Goal: Task Accomplishment & Management: Use online tool/utility

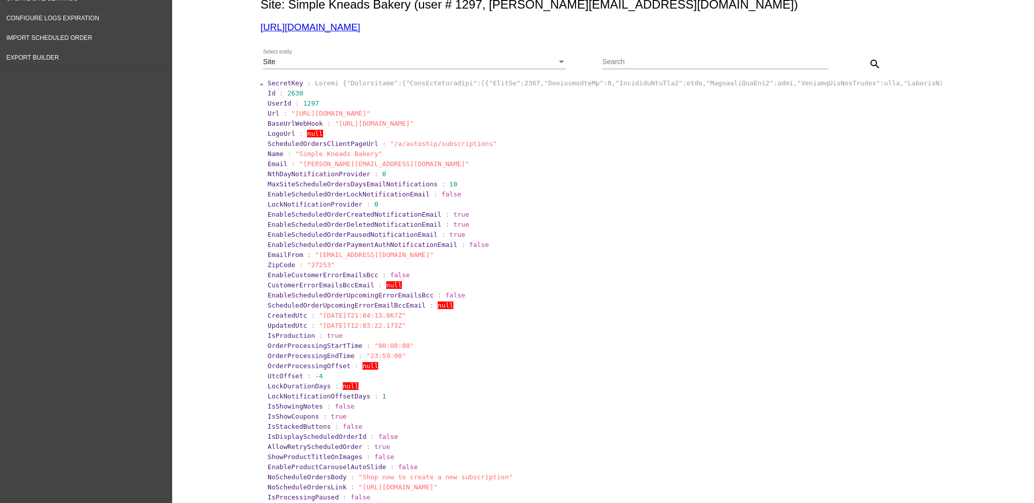
scroll to position [202, 0]
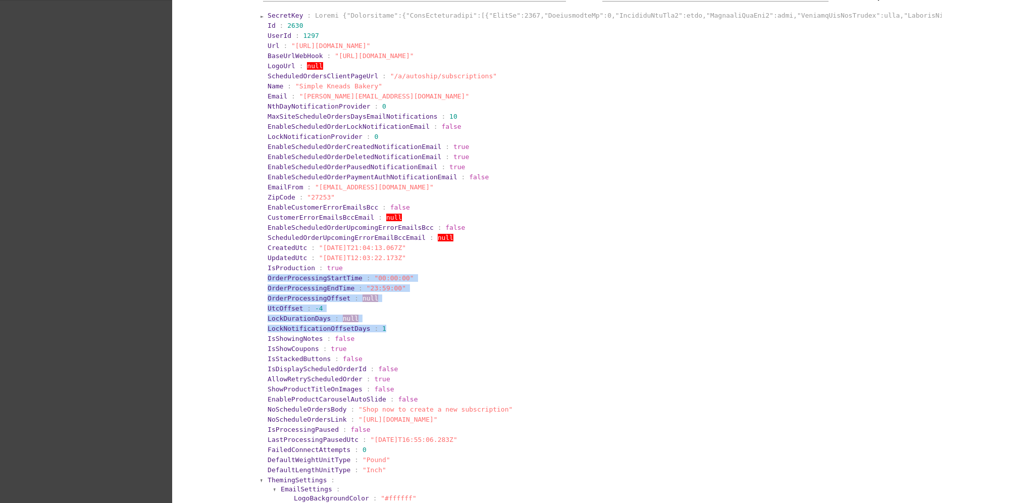
drag, startPoint x: 255, startPoint y: 275, endPoint x: 385, endPoint y: 331, distance: 141.6
copy section "OrderProcessingStartTime : "00:00:00" OrderProcessingEndTime : "23:59:00" Order…"
click at [423, 310] on section "UtcOffset : -4" at bounding box center [603, 308] width 672 height 8
drag, startPoint x: 255, startPoint y: 281, endPoint x: 321, endPoint y: 311, distance: 73.2
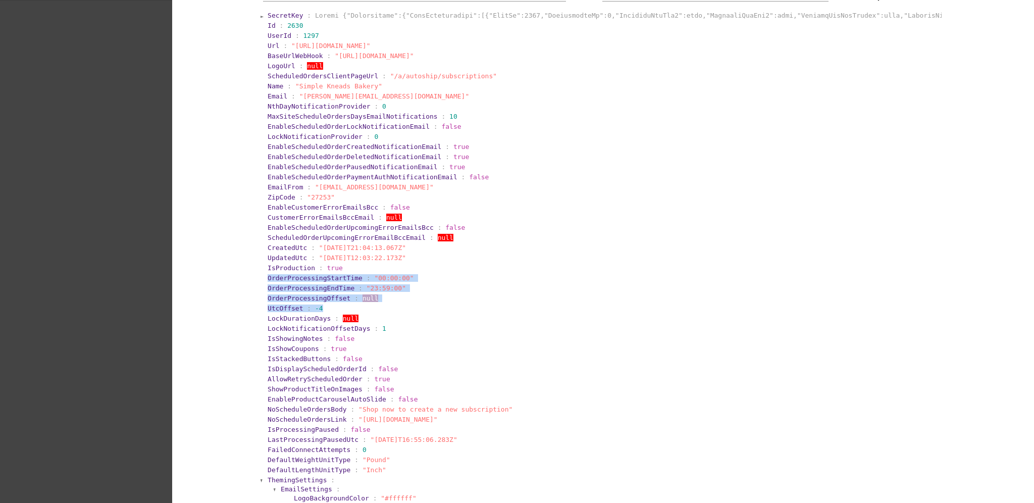
copy section "OrderProcessingStartTime : "00:00:00" OrderProcessingEndTime : "23:59:00" Order…"
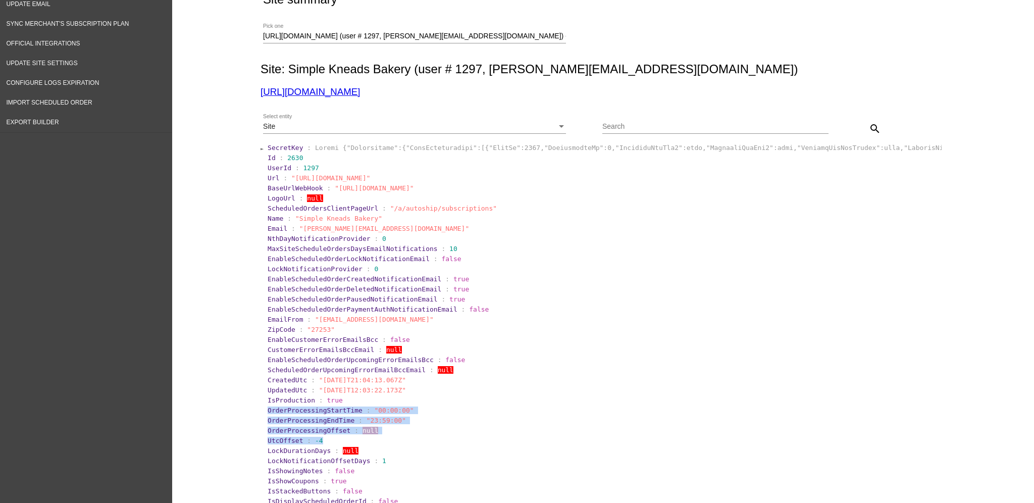
scroll to position [0, 0]
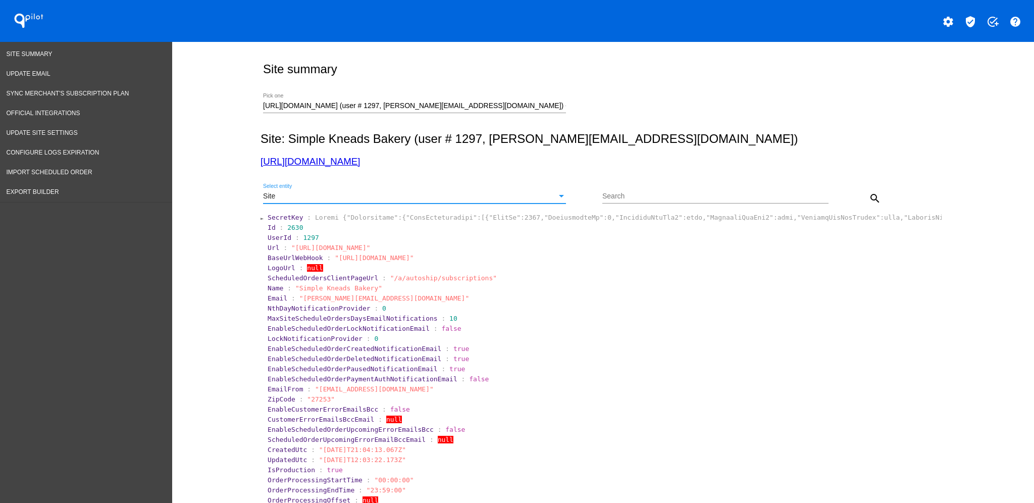
click at [445, 201] on div "Site Select entity" at bounding box center [414, 194] width 303 height 20
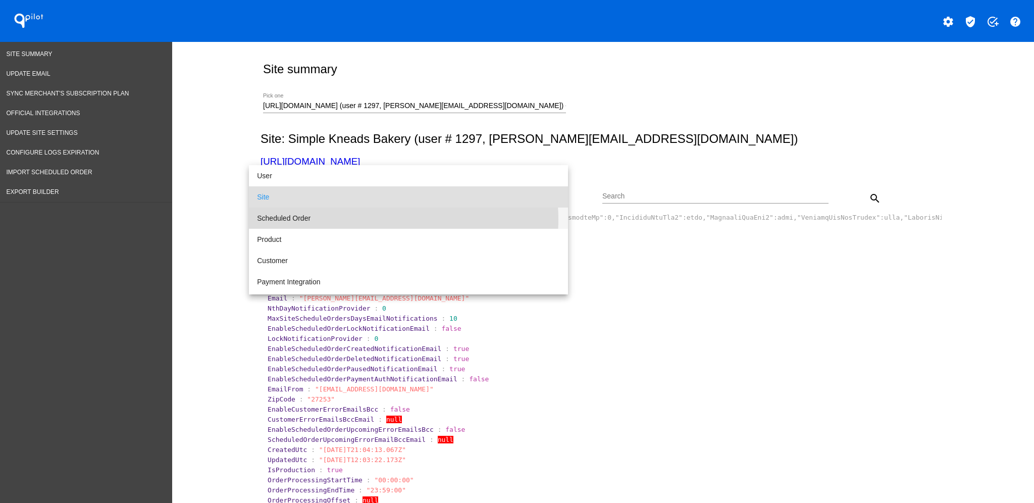
click at [397, 219] on span "Scheduled Order" at bounding box center [408, 217] width 303 height 21
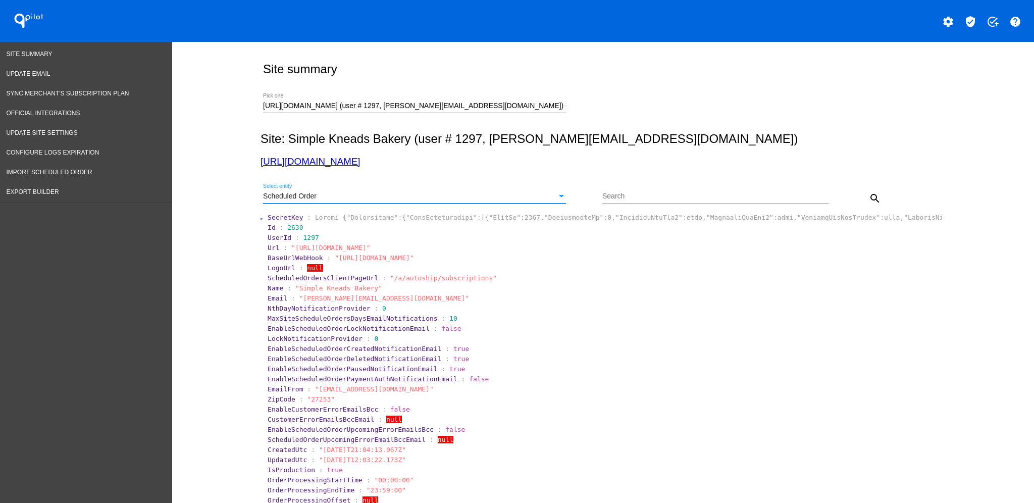
click at [681, 185] on div "Search" at bounding box center [715, 194] width 226 height 20
type input "1009194"
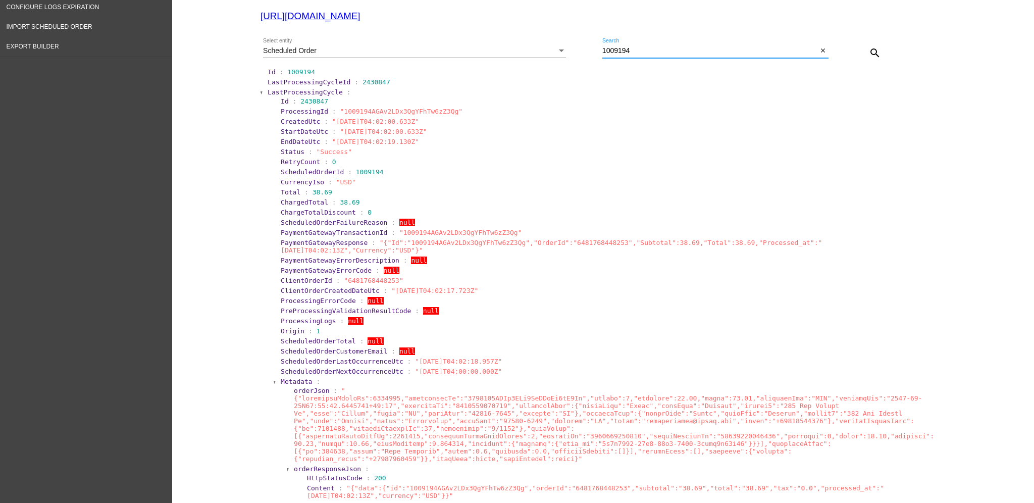
scroll to position [67, 0]
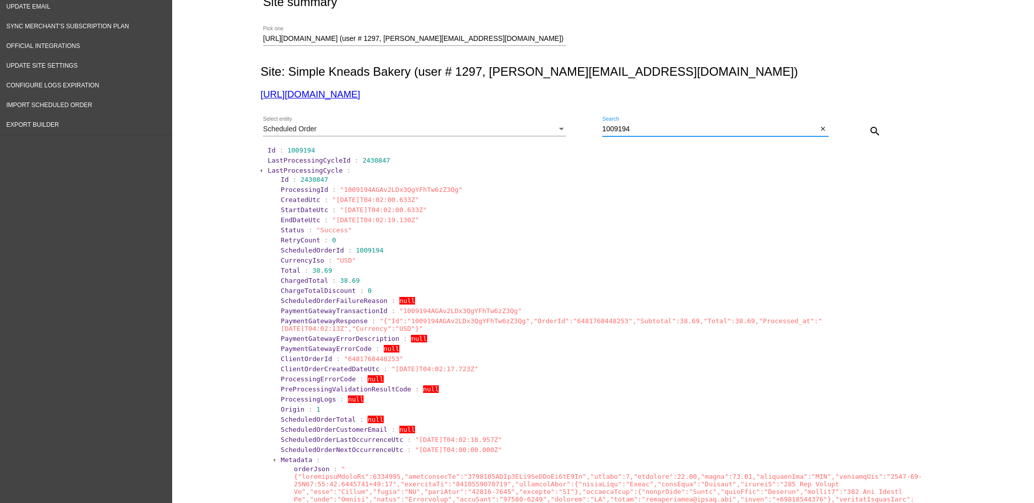
click at [288, 169] on span "LastProcessingCycle" at bounding box center [304, 171] width 75 height 8
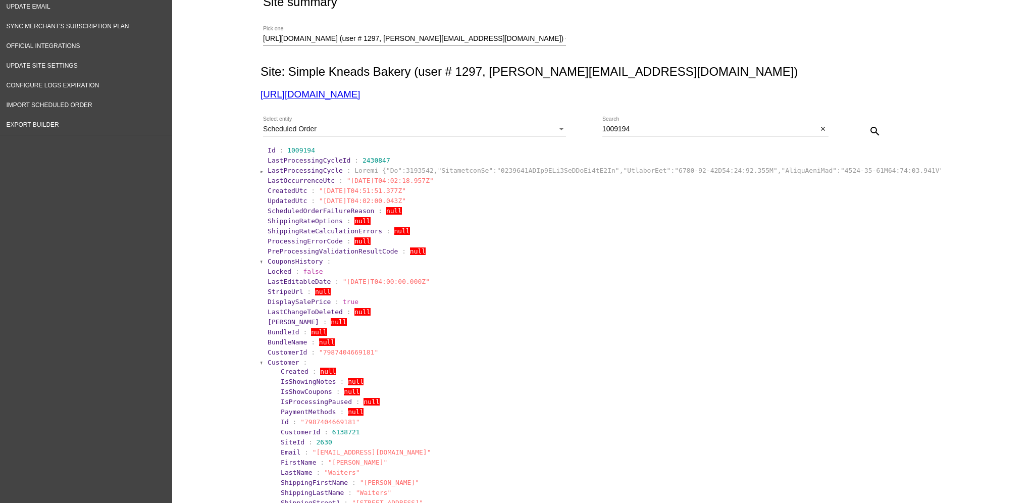
click at [279, 361] on span "Customer" at bounding box center [283, 362] width 32 height 8
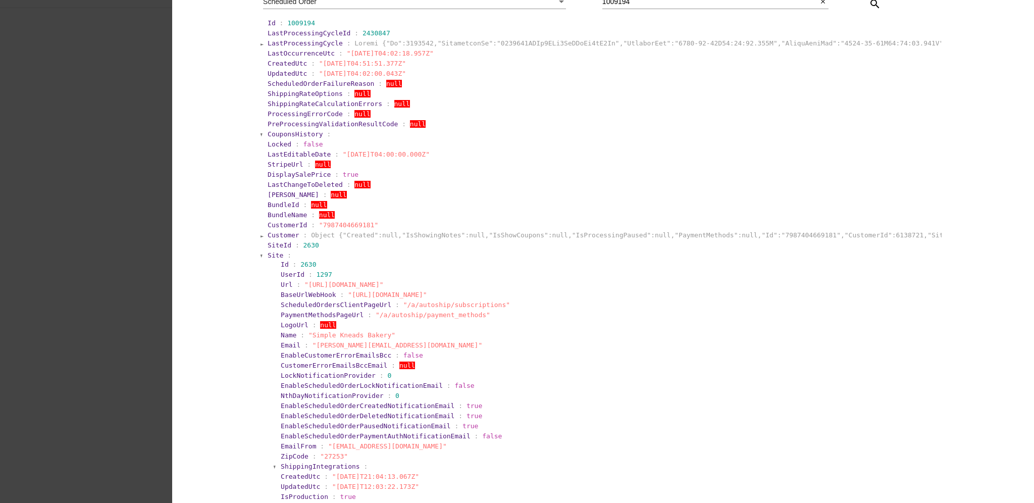
scroll to position [202, 0]
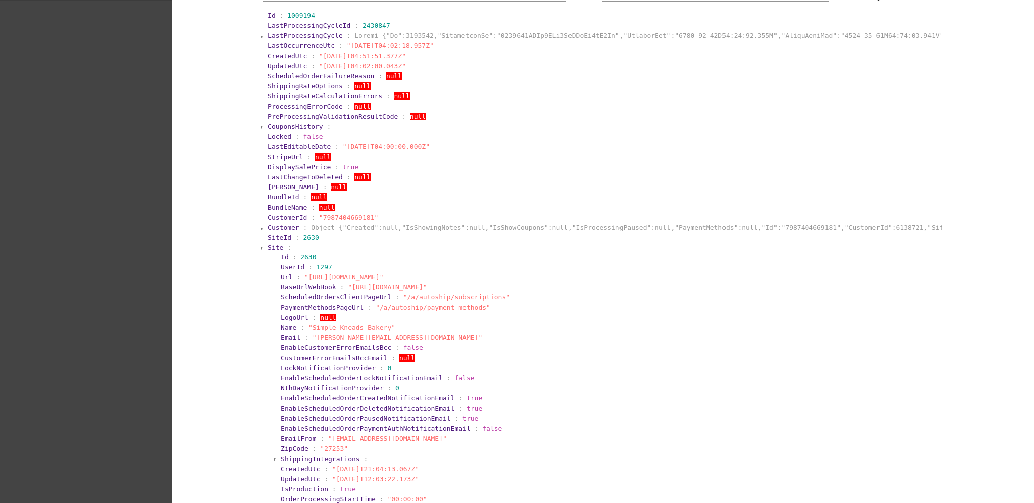
click at [270, 248] on span "Site" at bounding box center [275, 248] width 16 height 8
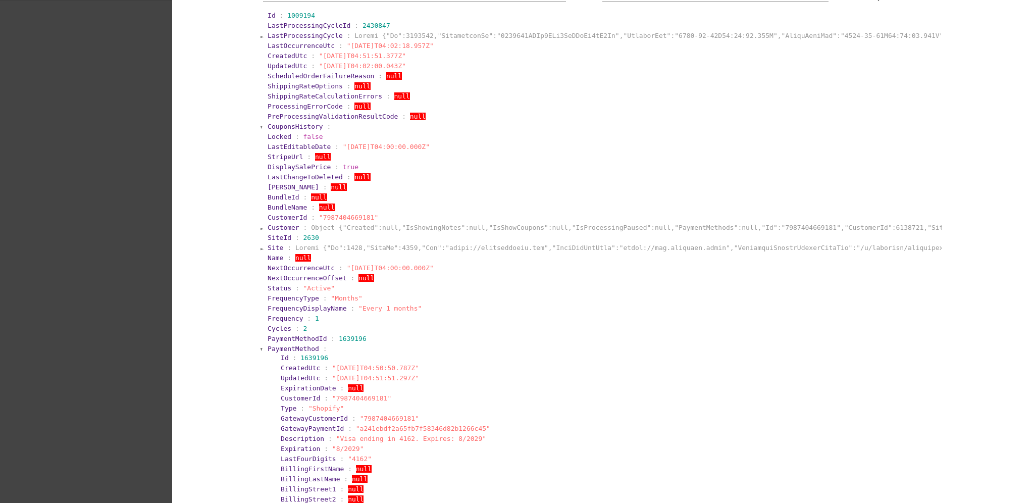
scroll to position [336, 0]
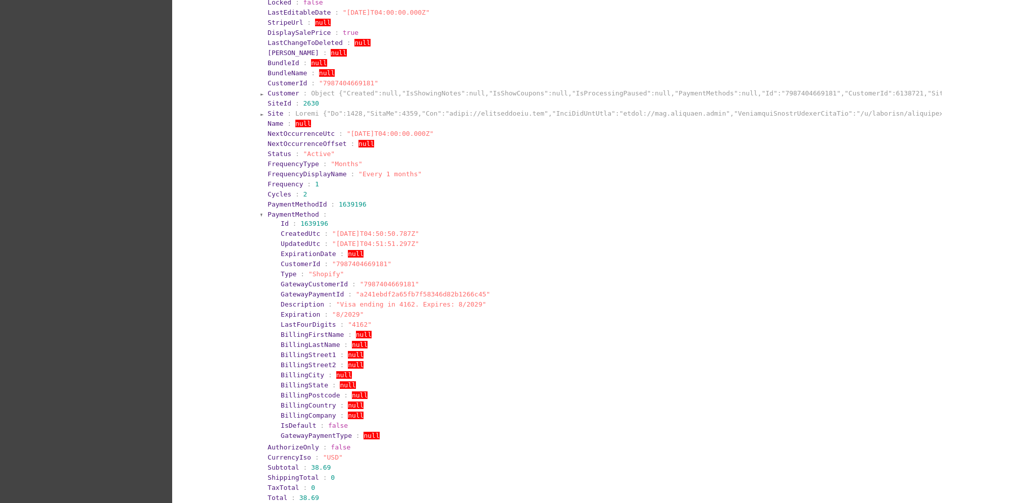
click at [292, 210] on span "PaymentMethod" at bounding box center [292, 214] width 51 height 8
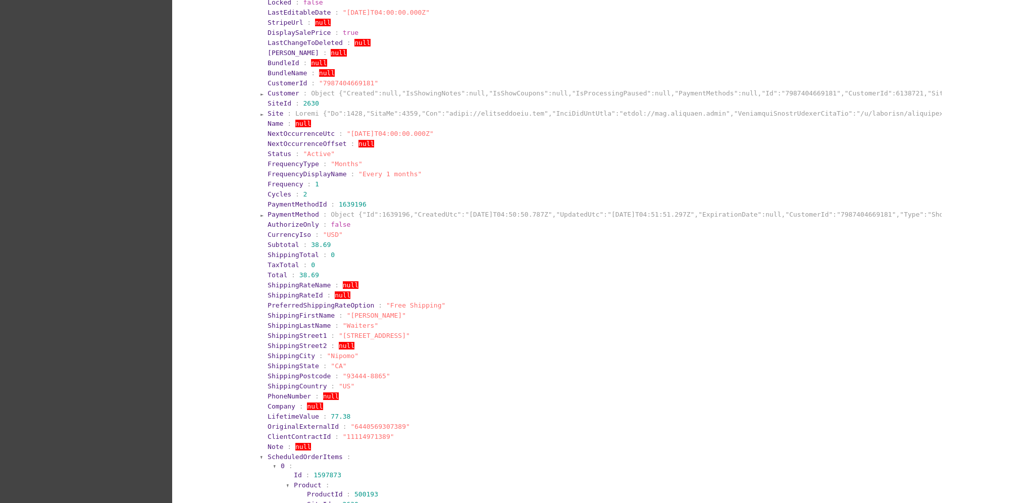
scroll to position [471, 0]
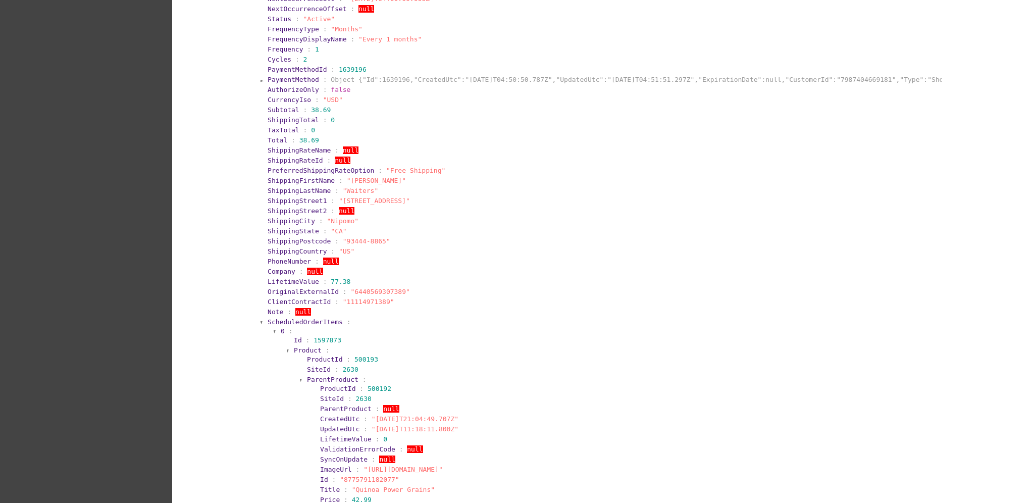
click at [318, 318] on span "ScheduledOrderItems" at bounding box center [304, 322] width 75 height 8
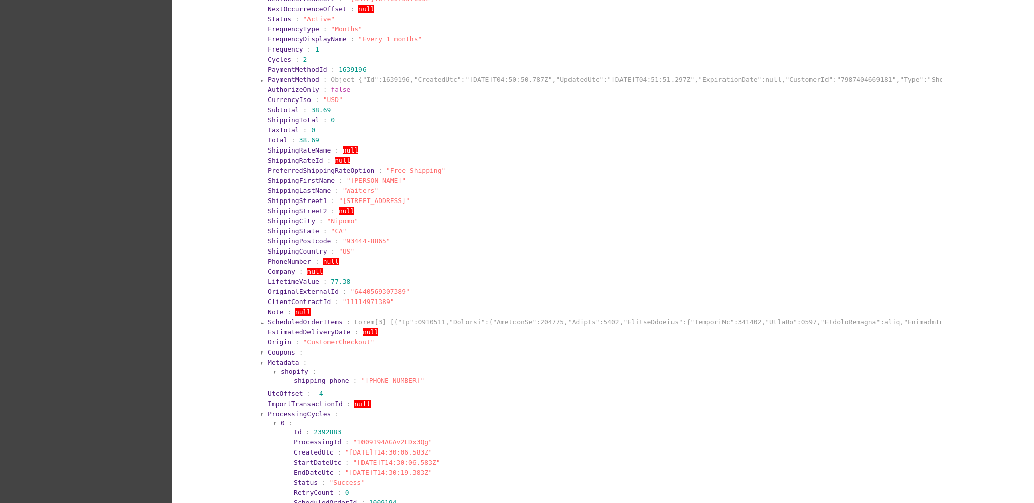
click at [279, 358] on span "Metadata" at bounding box center [283, 362] width 32 height 8
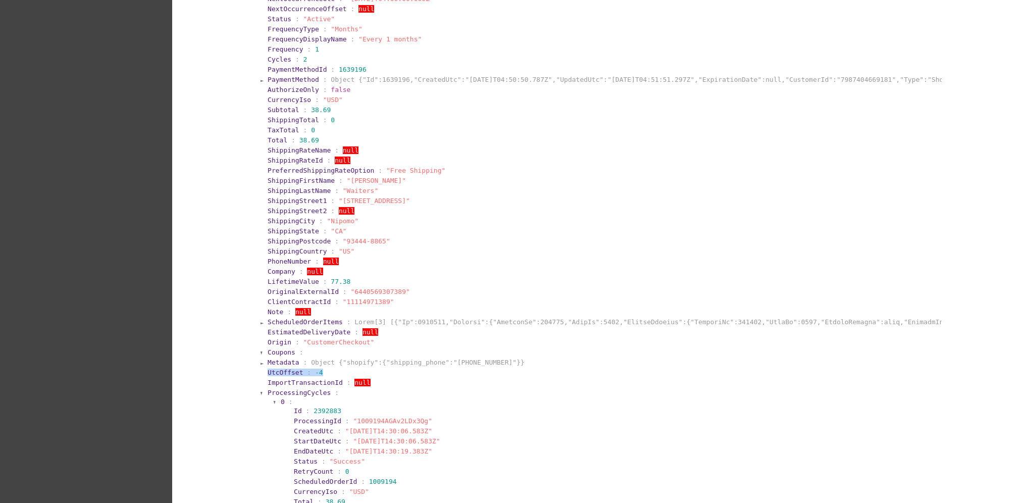
drag, startPoint x: 326, startPoint y: 365, endPoint x: 260, endPoint y: 371, distance: 65.4
click at [266, 371] on section "UtcOffset : -4" at bounding box center [603, 372] width 674 height 10
copy section "UtcOffset : -4"
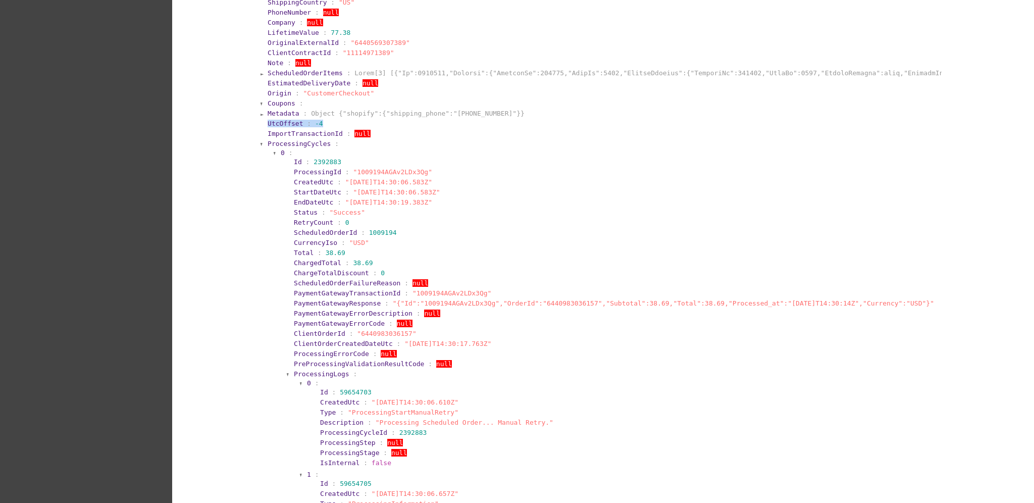
scroll to position [740, 0]
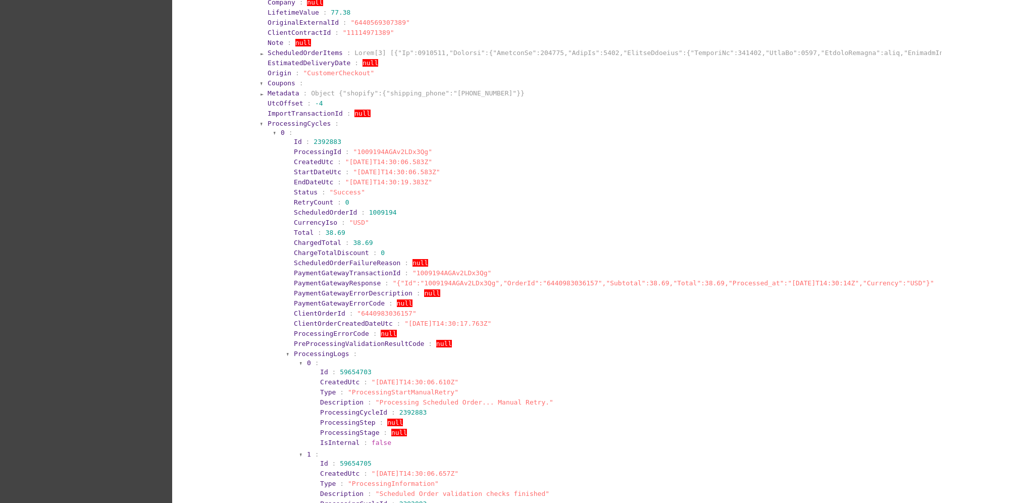
click at [311, 124] on span "ProcessingCycles" at bounding box center [298, 124] width 63 height 8
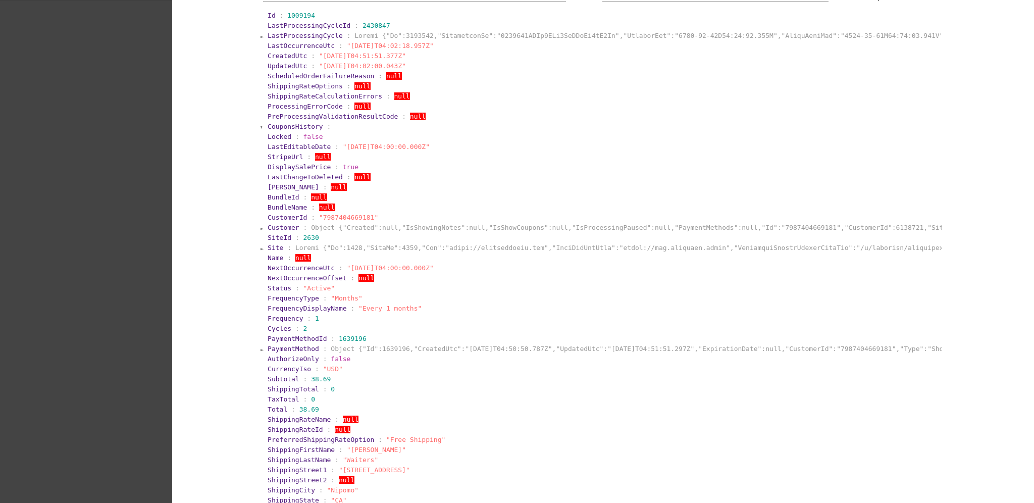
scroll to position [0, 0]
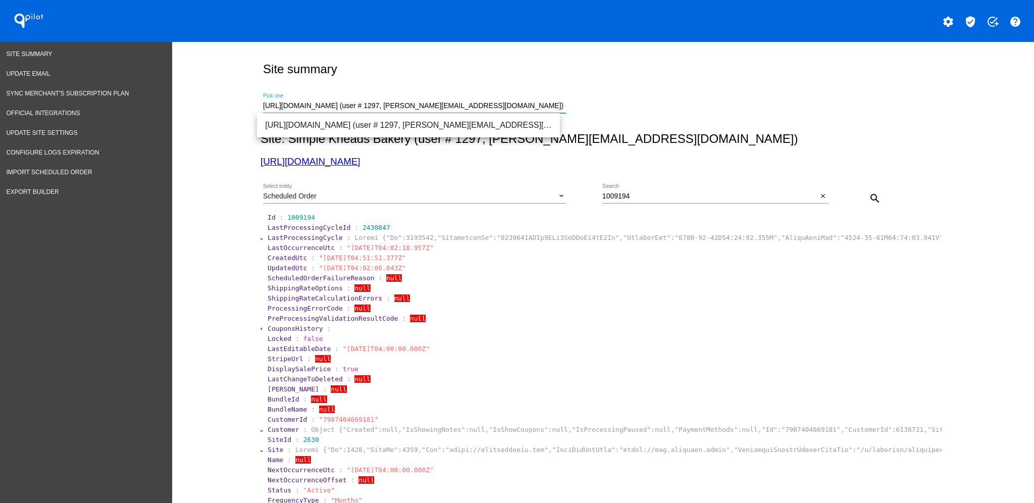
drag, startPoint x: 530, startPoint y: 105, endPoint x: 204, endPoint y: 91, distance: 326.8
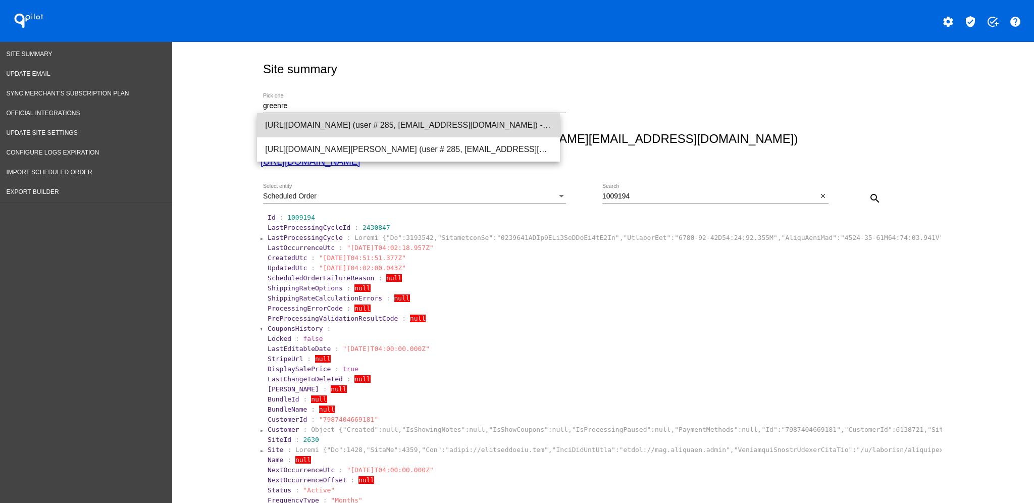
click at [375, 122] on span "[URL][DOMAIN_NAME] (user # 285, [EMAIL_ADDRESS][DOMAIN_NAME]) - Production" at bounding box center [408, 125] width 287 height 24
type input "[URL][DOMAIN_NAME] (user # 285, [EMAIL_ADDRESS][DOMAIN_NAME]) - Production"
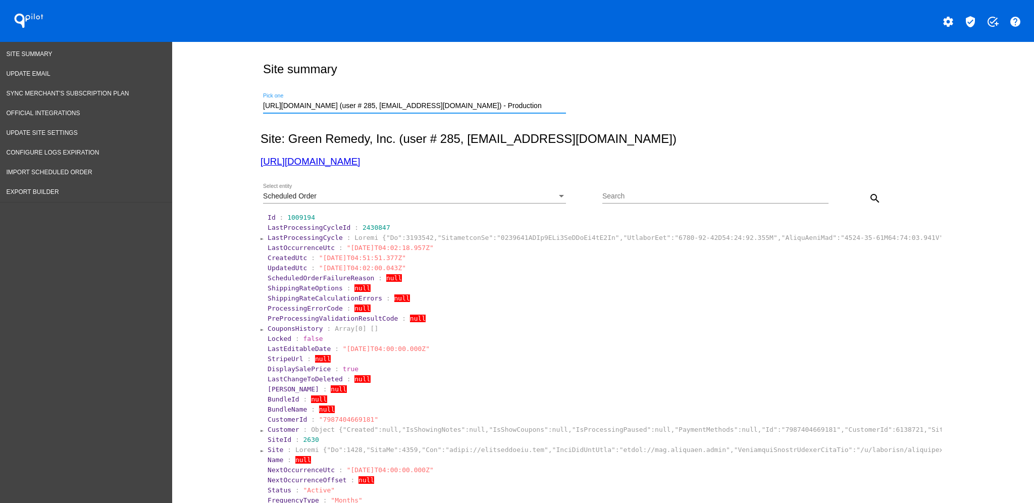
click at [464, 205] on div "Scheduled Order Select entity" at bounding box center [414, 198] width 303 height 29
click at [456, 203] on div at bounding box center [414, 203] width 303 height 1
click at [451, 197] on div "Scheduled Order" at bounding box center [410, 196] width 294 height 8
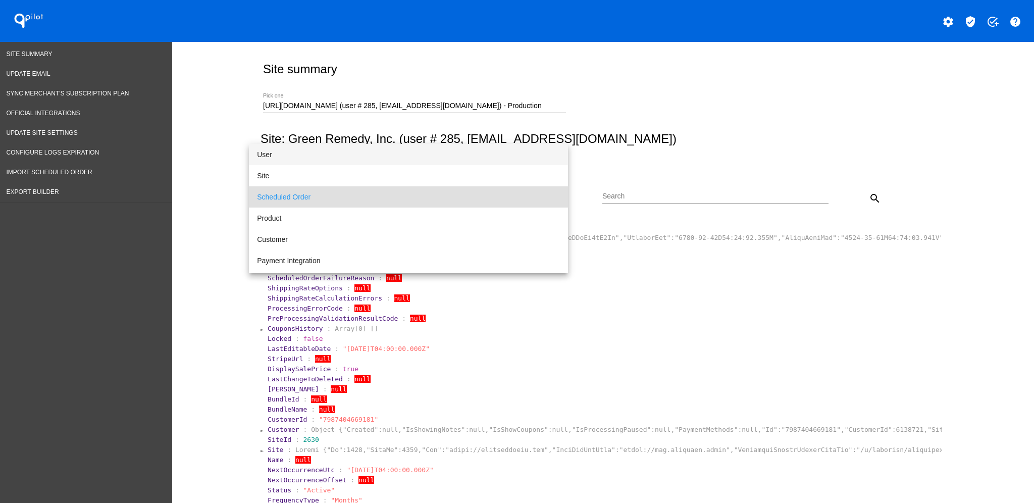
click at [440, 152] on span "User" at bounding box center [408, 154] width 303 height 21
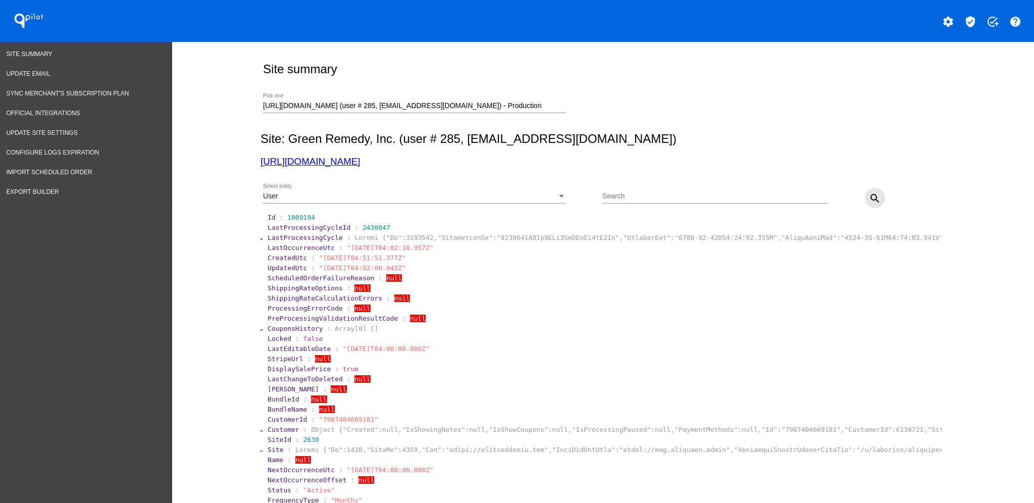
click at [869, 194] on mat-icon "search" at bounding box center [875, 198] width 12 height 12
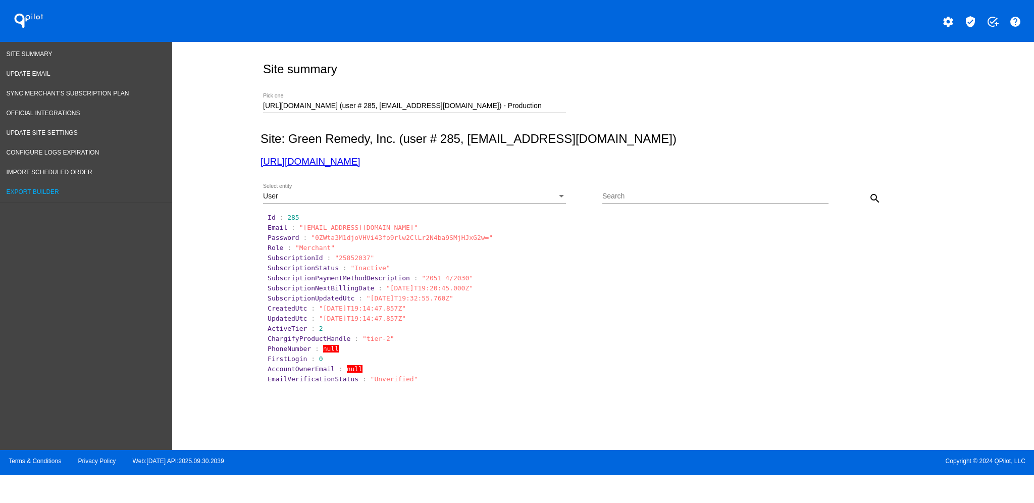
click at [76, 195] on link "Export Builder" at bounding box center [86, 192] width 172 height 20
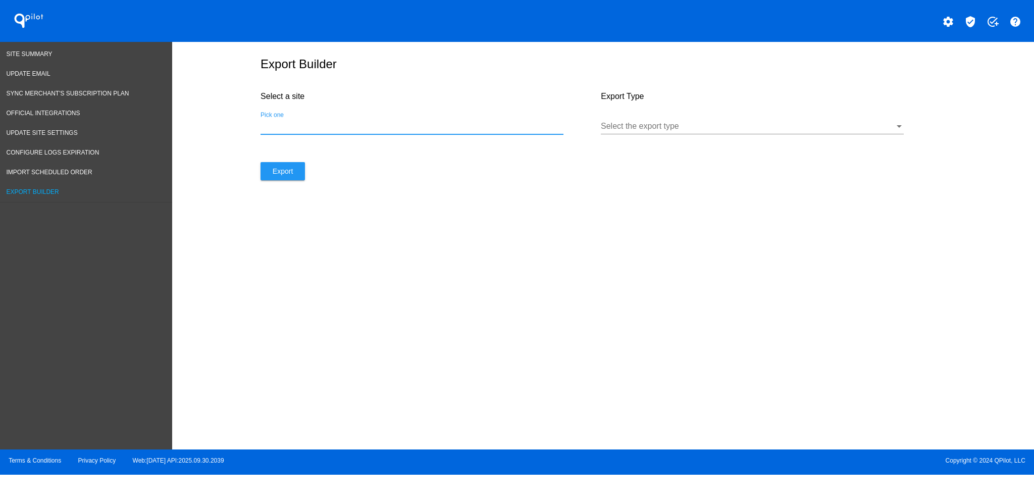
click at [409, 131] on input "Pick one" at bounding box center [411, 126] width 303 height 9
type input "bebetternow"
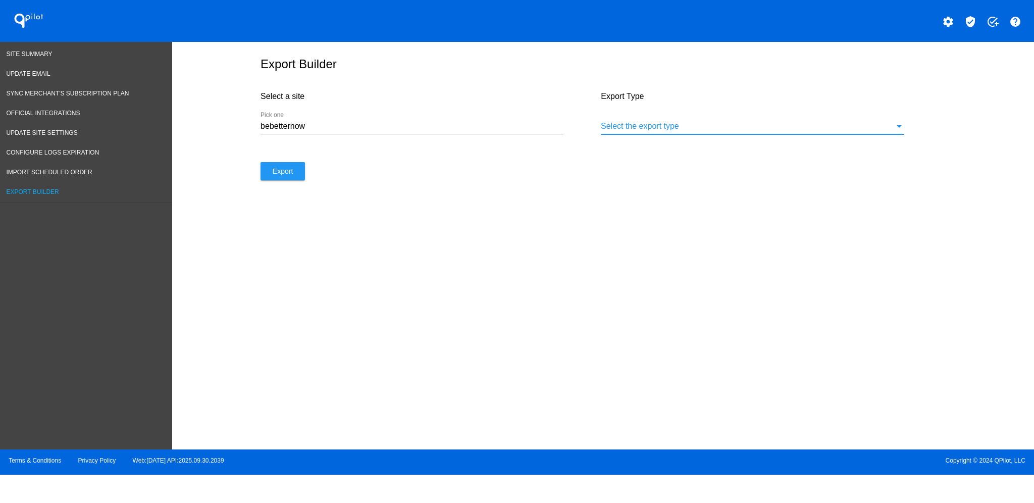
click at [877, 131] on div at bounding box center [748, 126] width 294 height 9
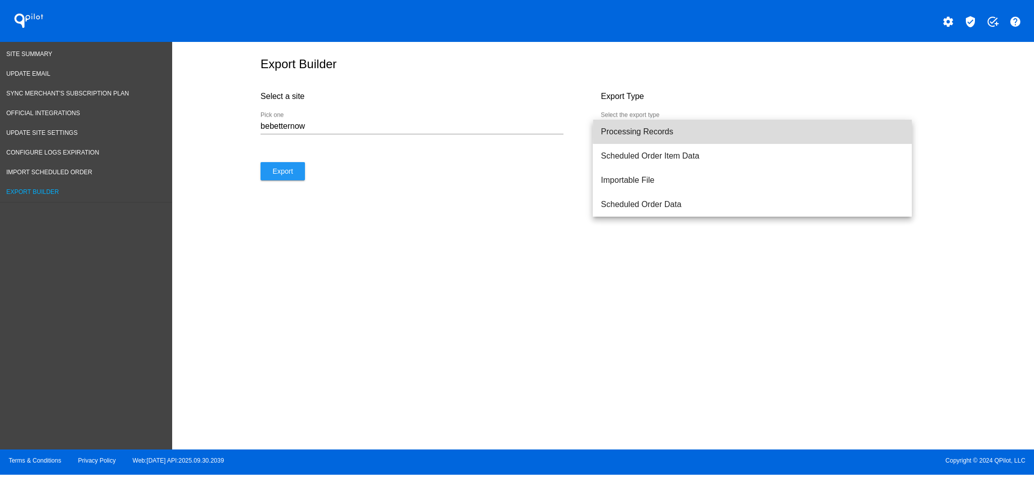
click at [823, 133] on span "Processing Records" at bounding box center [752, 132] width 303 height 24
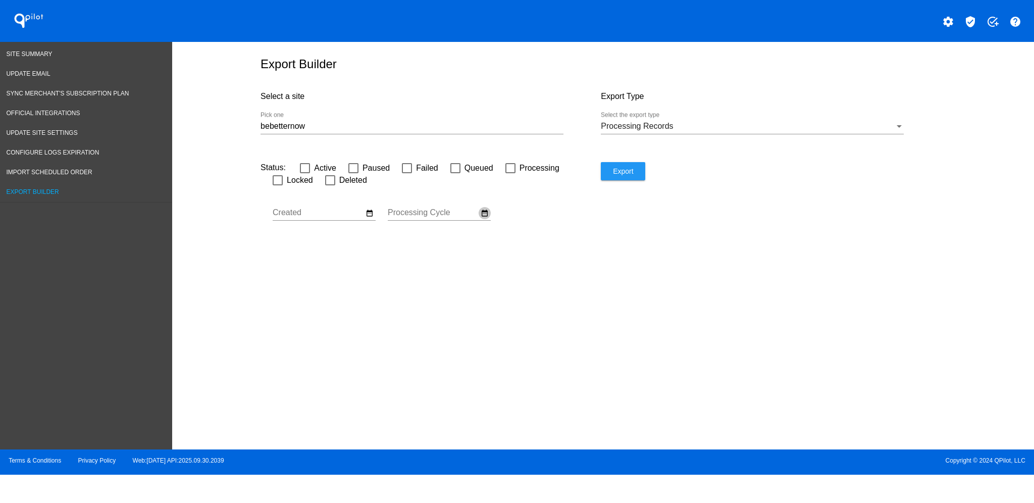
click at [486, 217] on mat-icon "date_range" at bounding box center [484, 212] width 8 height 9
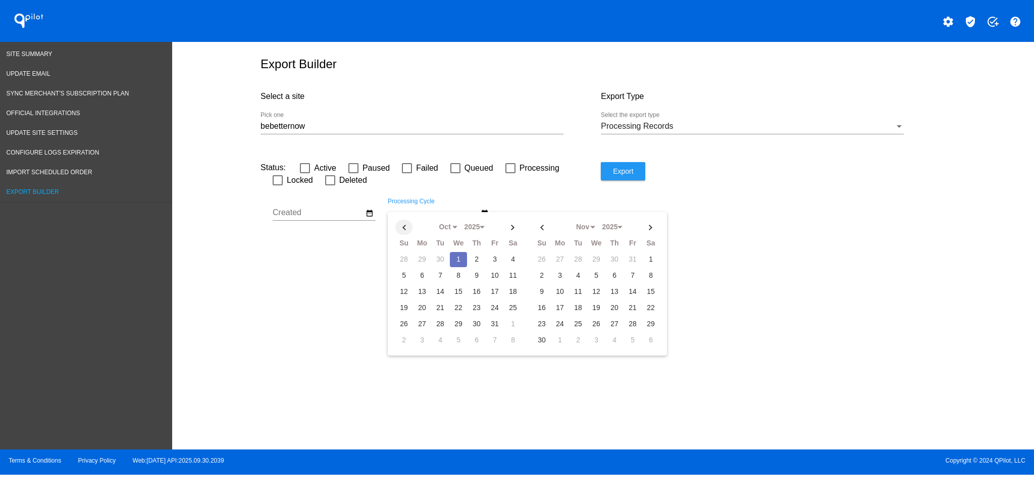
click at [402, 228] on th at bounding box center [403, 227] width 17 height 15
select select "8"
click at [418, 261] on td "1" at bounding box center [421, 259] width 17 height 15
click at [443, 324] on td "30" at bounding box center [440, 323] width 17 height 15
type input "[DATE] - [DATE]"
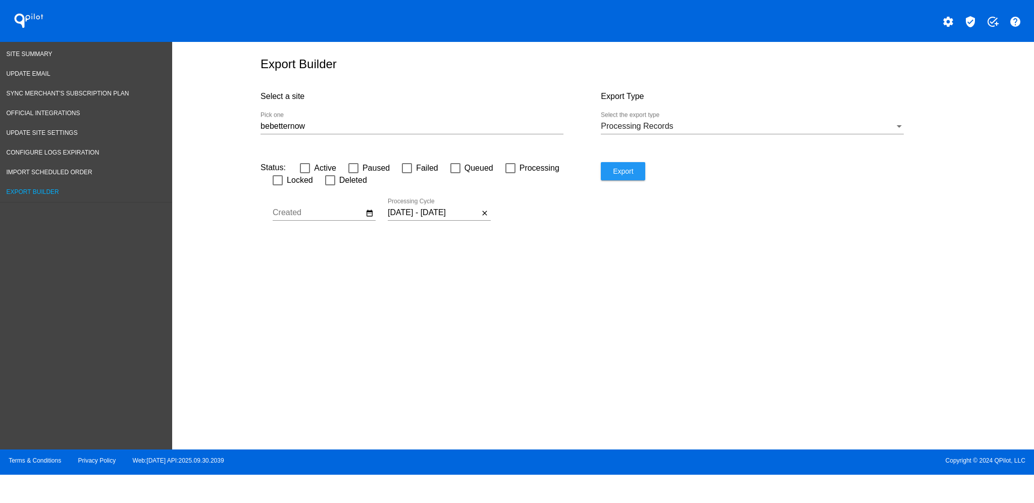
click at [483, 125] on div "bebetternow Pick one" at bounding box center [411, 123] width 303 height 23
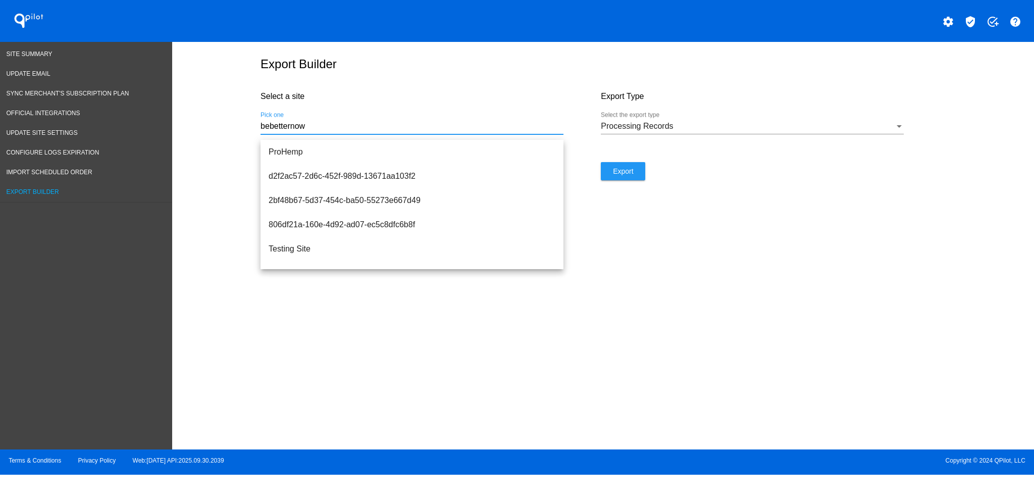
click at [495, 131] on input "bebetternow" at bounding box center [411, 126] width 303 height 9
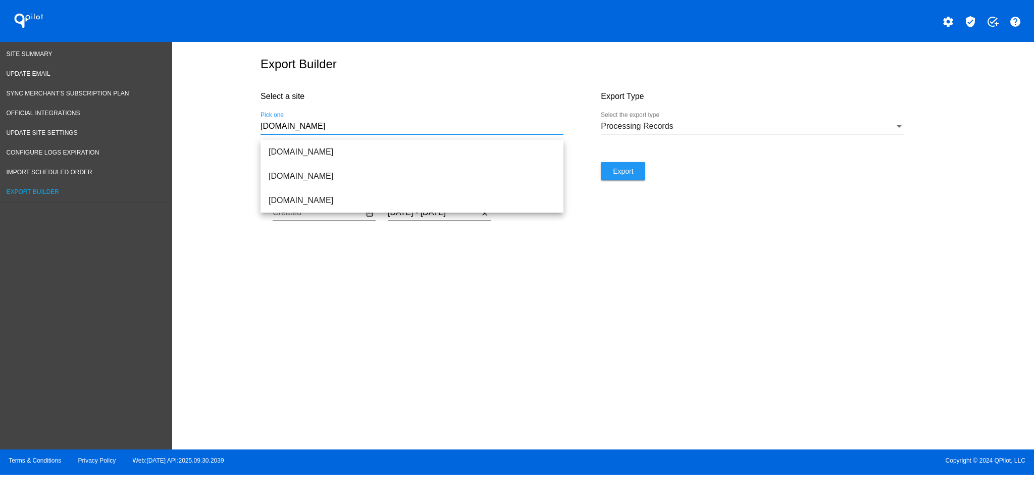
drag, startPoint x: 372, startPoint y: 132, endPoint x: 232, endPoint y: 124, distance: 140.6
click at [241, 124] on div "Export Builder Select a site [DOMAIN_NAME] Pick one Export Type Processing Reco…" at bounding box center [603, 243] width 862 height 402
paste input "[URL][DOMAIN_NAME]"
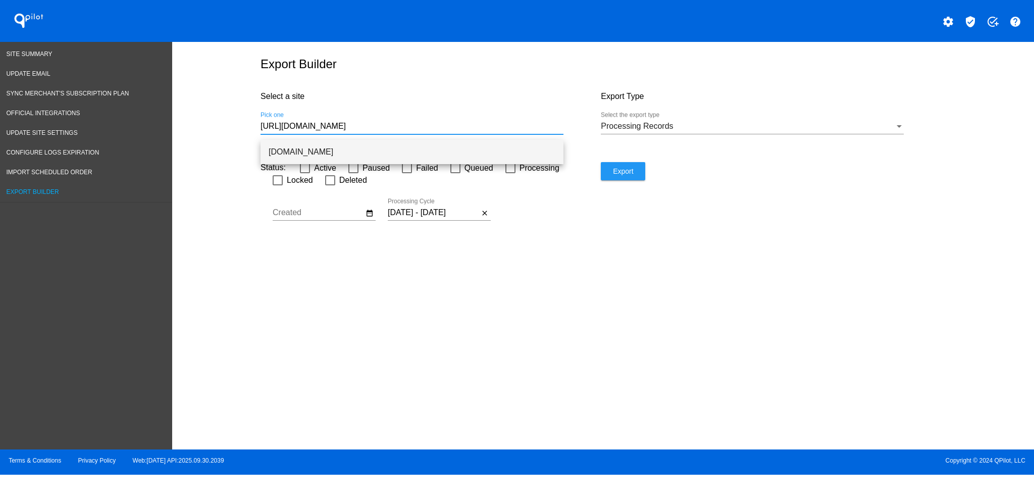
click at [354, 150] on span "[DOMAIN_NAME]" at bounding box center [411, 152] width 287 height 24
type input "[DOMAIN_NAME]"
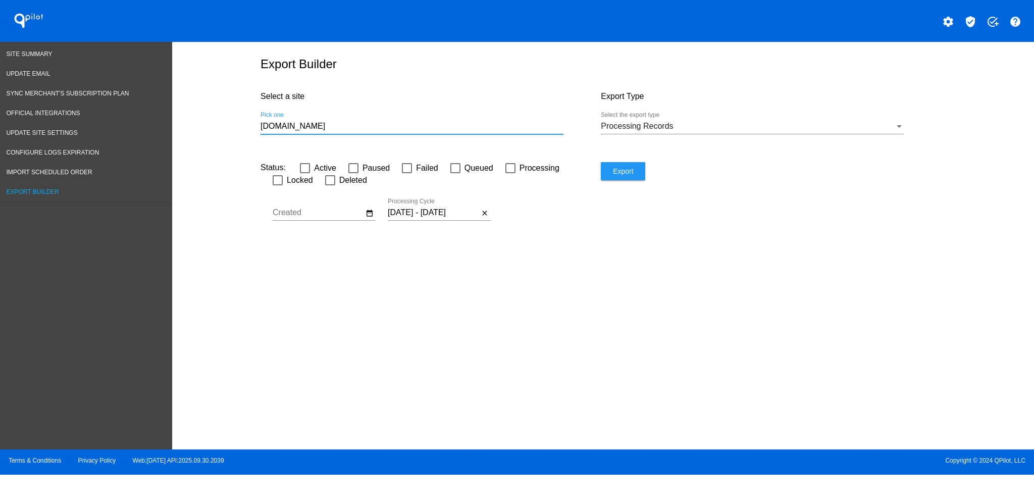
click at [622, 175] on span "Export" at bounding box center [623, 171] width 20 height 8
click at [933, 297] on div "Export Builder Select a site [DOMAIN_NAME] Pick one Export Type Processing Reco…" at bounding box center [603, 243] width 862 height 402
click at [612, 180] on button "Export" at bounding box center [623, 171] width 44 height 18
click at [52, 53] on link "Site Summary" at bounding box center [86, 54] width 172 height 20
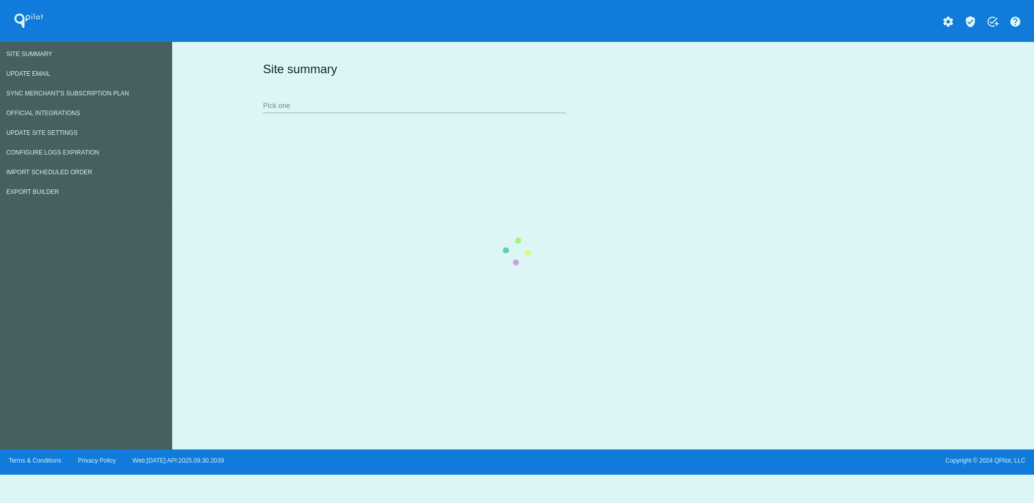
click at [344, 105] on div "Site summary Pick one" at bounding box center [600, 87] width 681 height 70
click at [480, 100] on div "Site summary Pick one" at bounding box center [600, 87] width 681 height 70
click at [483, 110] on div "Site summary Pick one" at bounding box center [600, 87] width 681 height 70
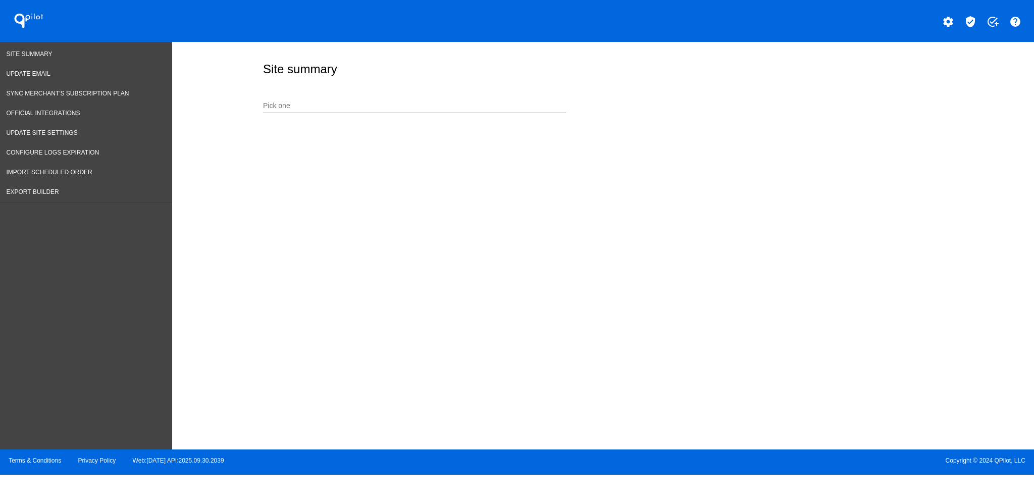
click at [475, 106] on input "Pick one" at bounding box center [414, 106] width 303 height 8
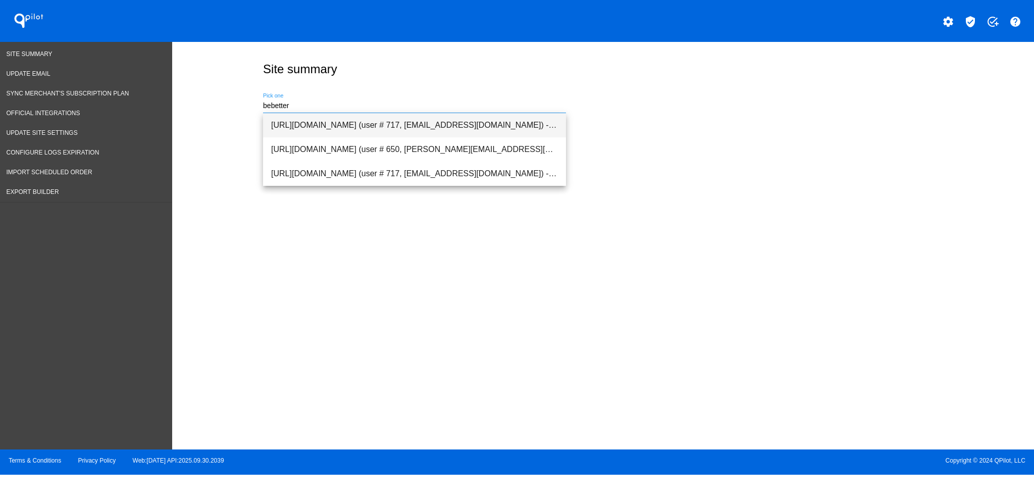
click at [499, 124] on span "[URL][DOMAIN_NAME] (user # 717, [EMAIL_ADDRESS][DOMAIN_NAME]) - Production" at bounding box center [414, 125] width 287 height 24
type input "[URL][DOMAIN_NAME] (user # 717, [EMAIL_ADDRESS][DOMAIN_NAME]) - Production"
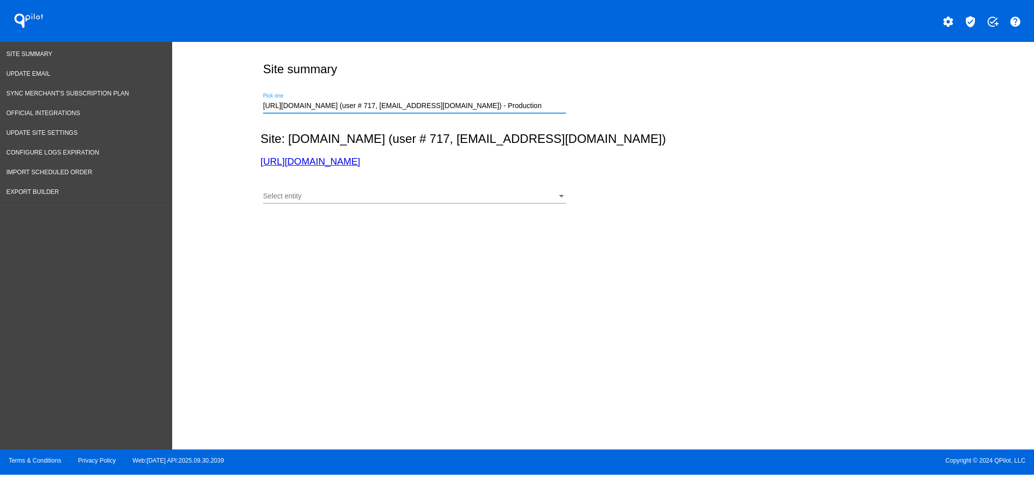
click at [472, 192] on div "Select entity Select entity" at bounding box center [414, 194] width 303 height 20
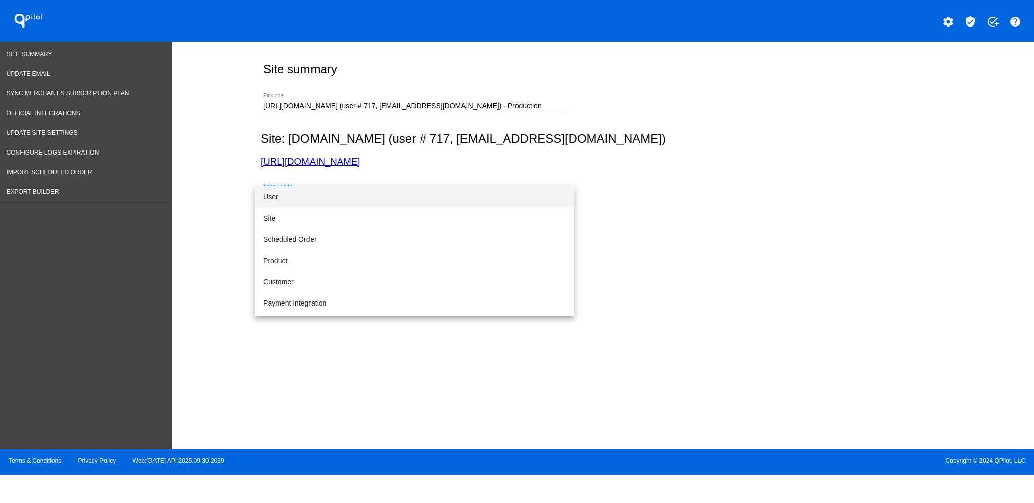
click at [464, 186] on span "User" at bounding box center [414, 196] width 303 height 21
click at [869, 195] on mat-icon "search" at bounding box center [875, 198] width 12 height 12
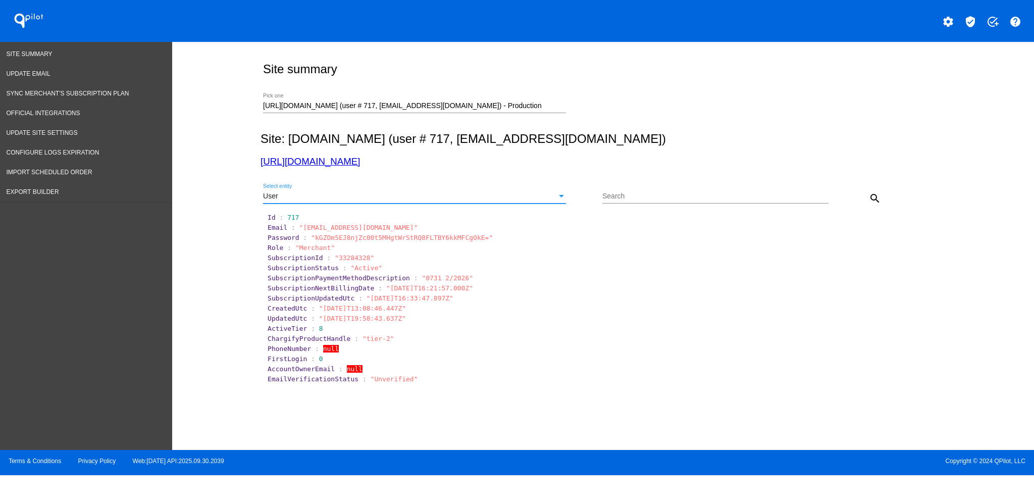
click at [451, 195] on div "User" at bounding box center [410, 196] width 294 height 8
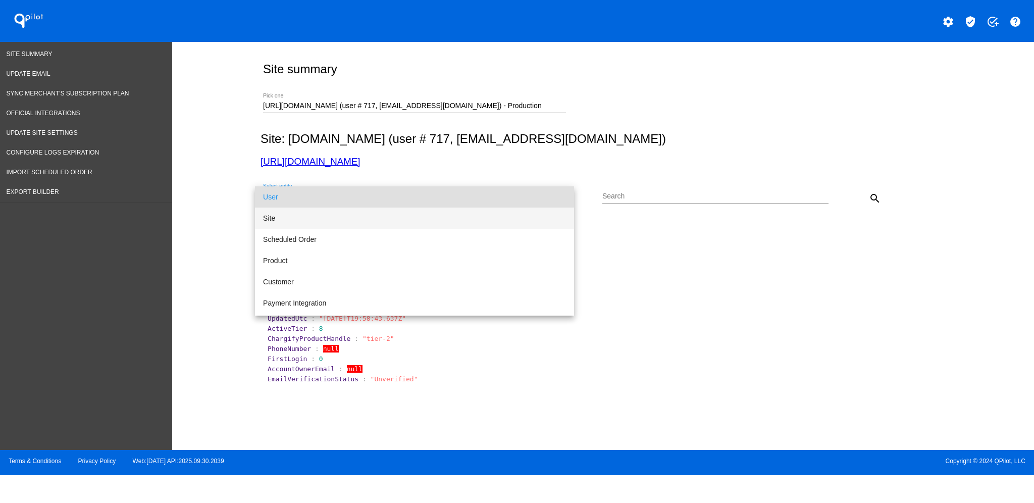
click at [421, 210] on span "Site" at bounding box center [414, 217] width 303 height 21
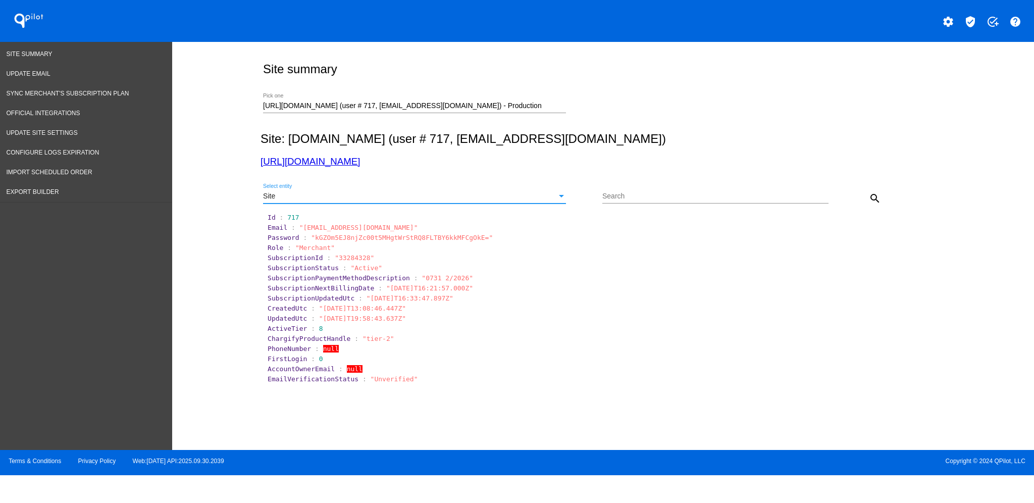
click at [878, 193] on mat-icon "search" at bounding box center [875, 198] width 12 height 12
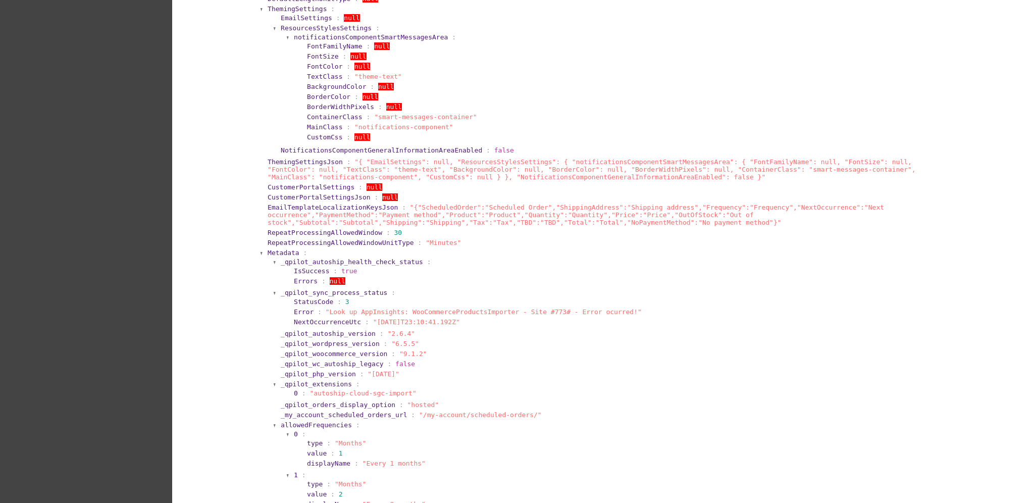
scroll to position [1112, 0]
